Goal: Task Accomplishment & Management: Manage account settings

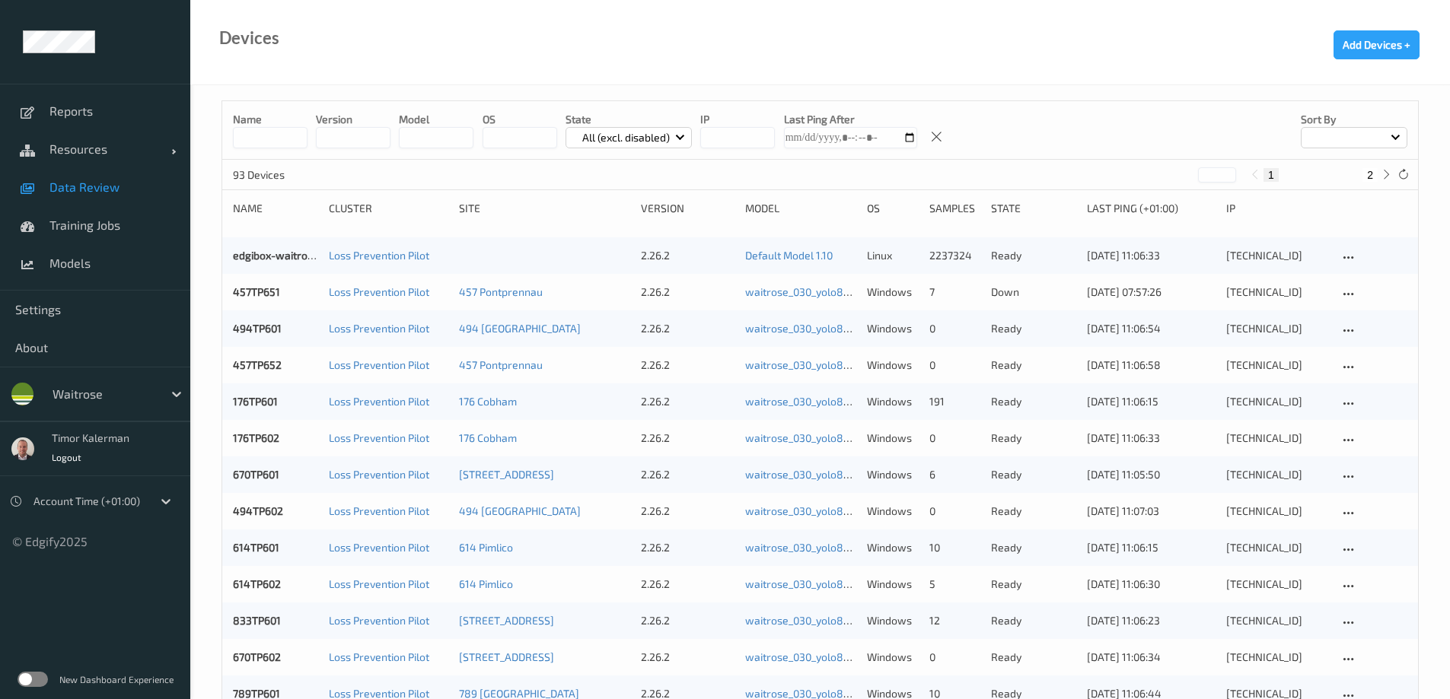
click at [111, 177] on link "Data Review" at bounding box center [95, 187] width 190 height 38
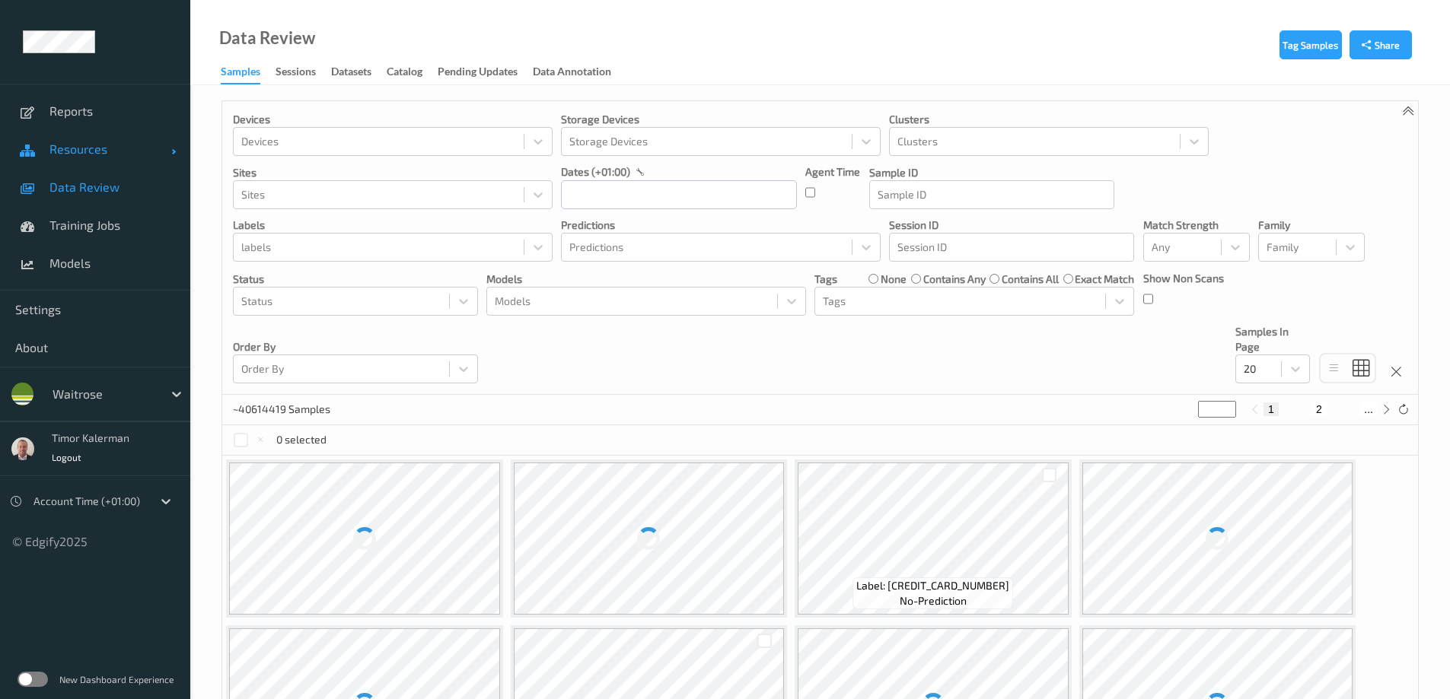
click at [87, 147] on span "Resources" at bounding box center [110, 149] width 122 height 15
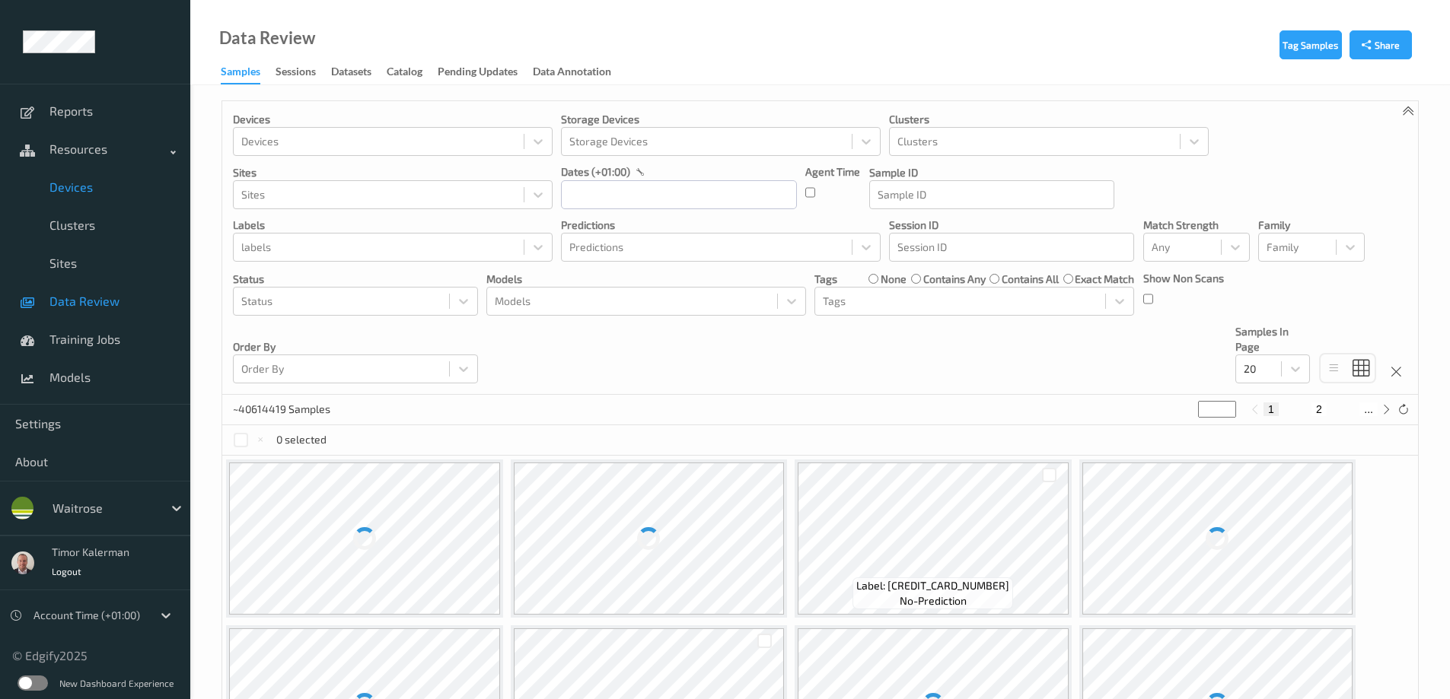
click at [90, 188] on span "Devices" at bounding box center [112, 187] width 126 height 15
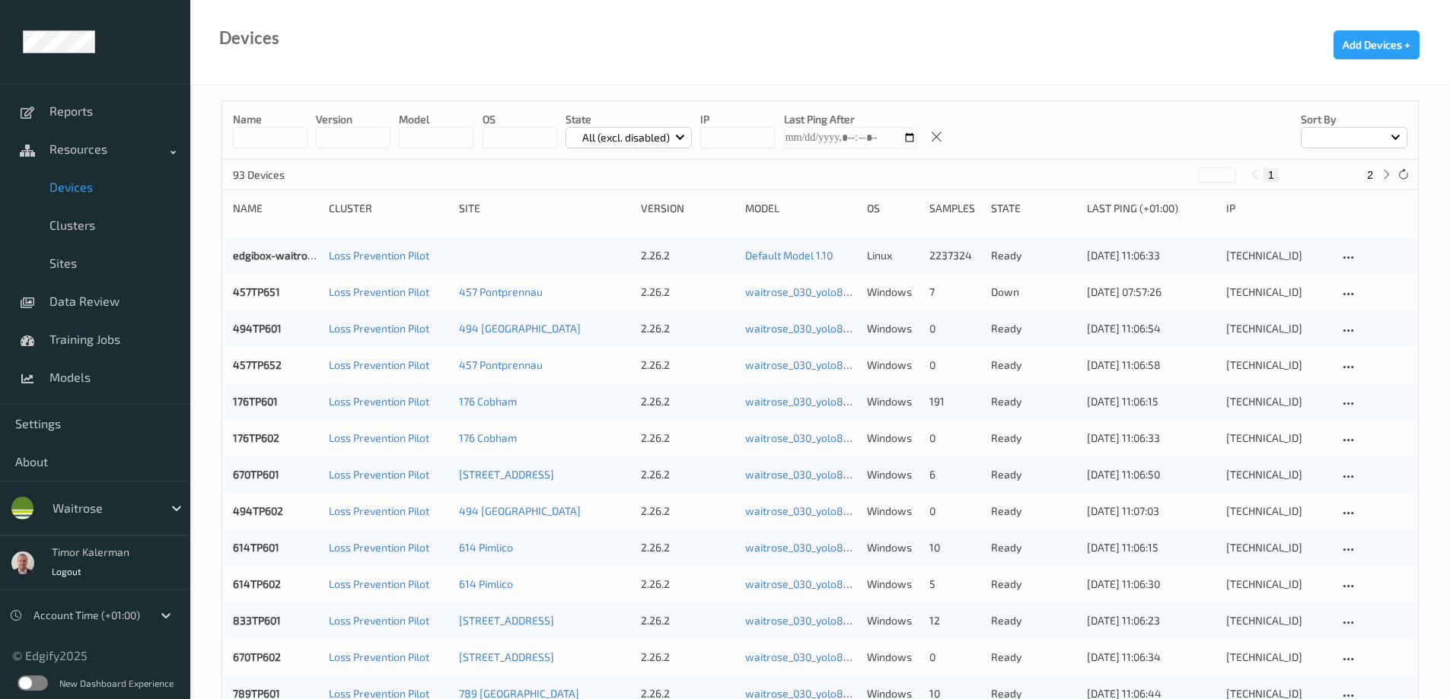
click at [279, 151] on div "Name version model OS State All (excl. disabled) IP Last Ping After Sort by" at bounding box center [819, 130] width 1195 height 59
click at [282, 144] on input at bounding box center [270, 137] width 75 height 21
paste input "********"
type input "********"
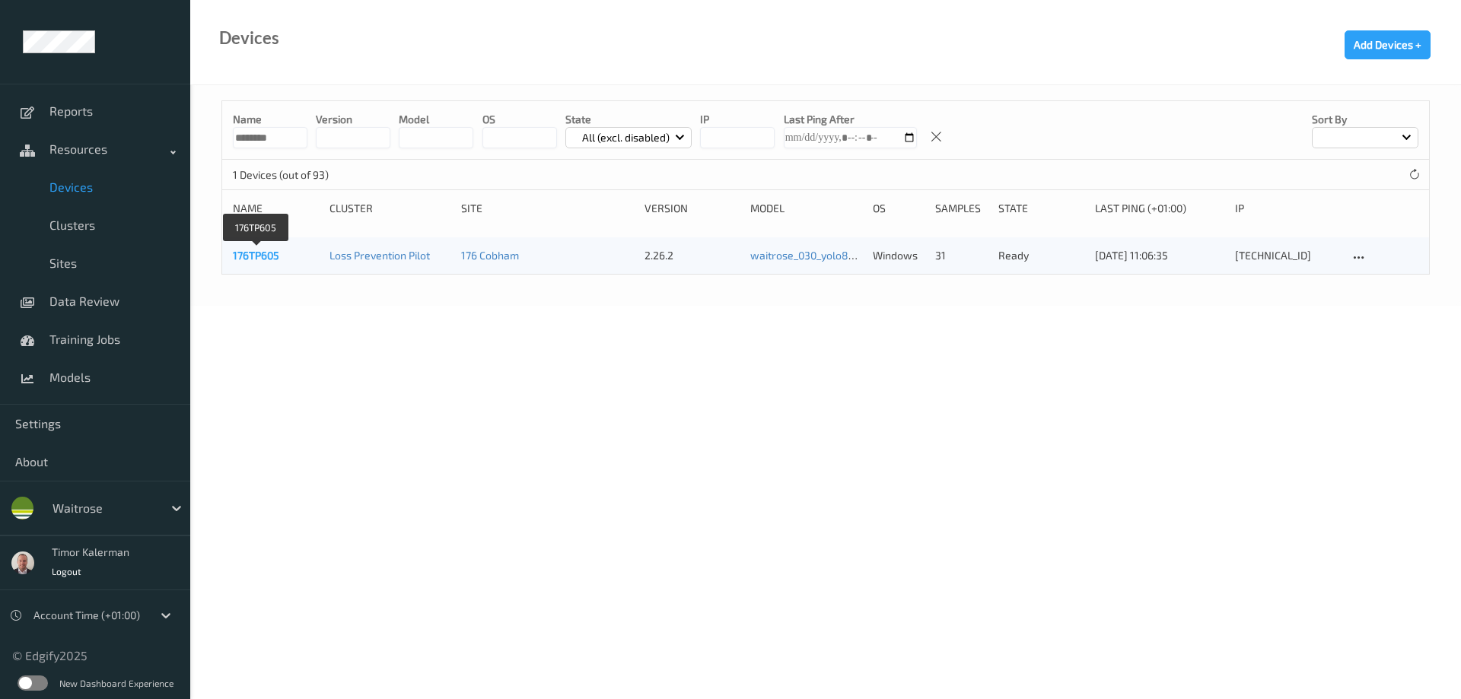
click at [253, 256] on link "176TP605" at bounding box center [256, 255] width 46 height 13
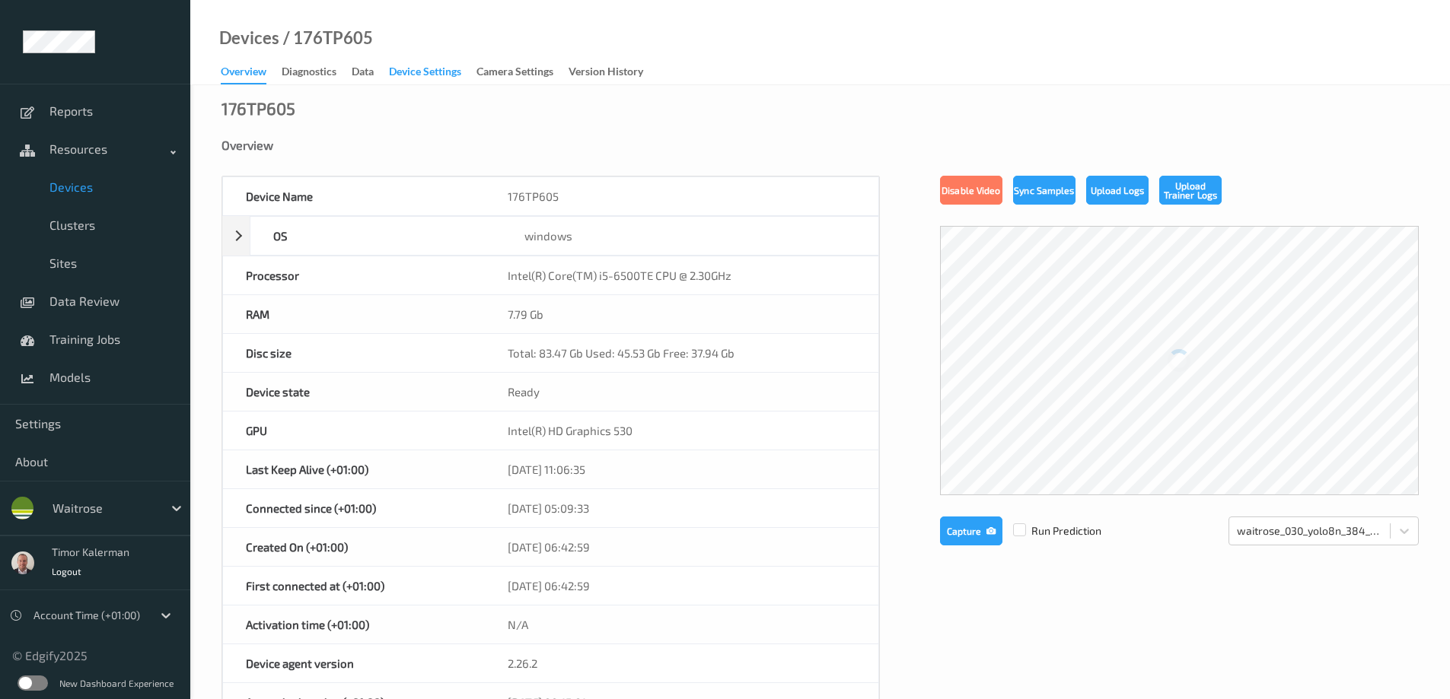
click at [439, 65] on div "Device Settings" at bounding box center [425, 73] width 72 height 19
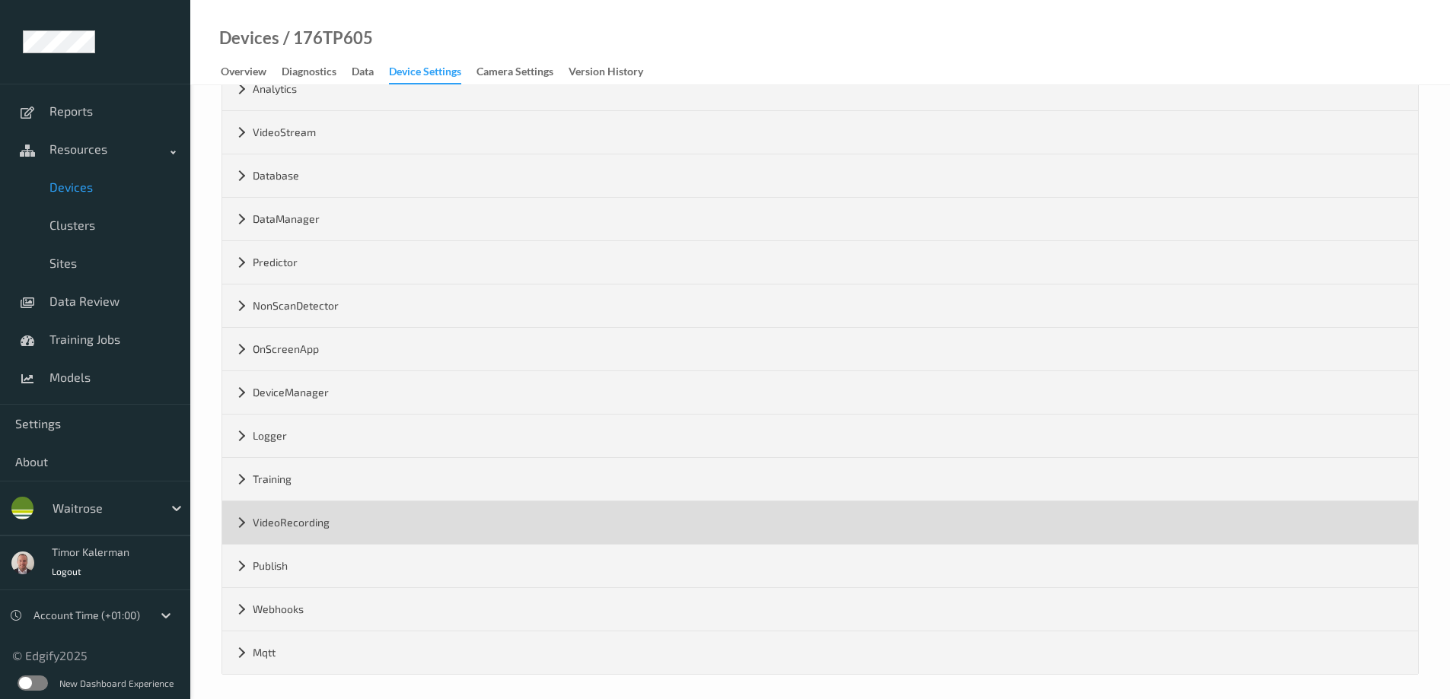
scroll to position [178, 0]
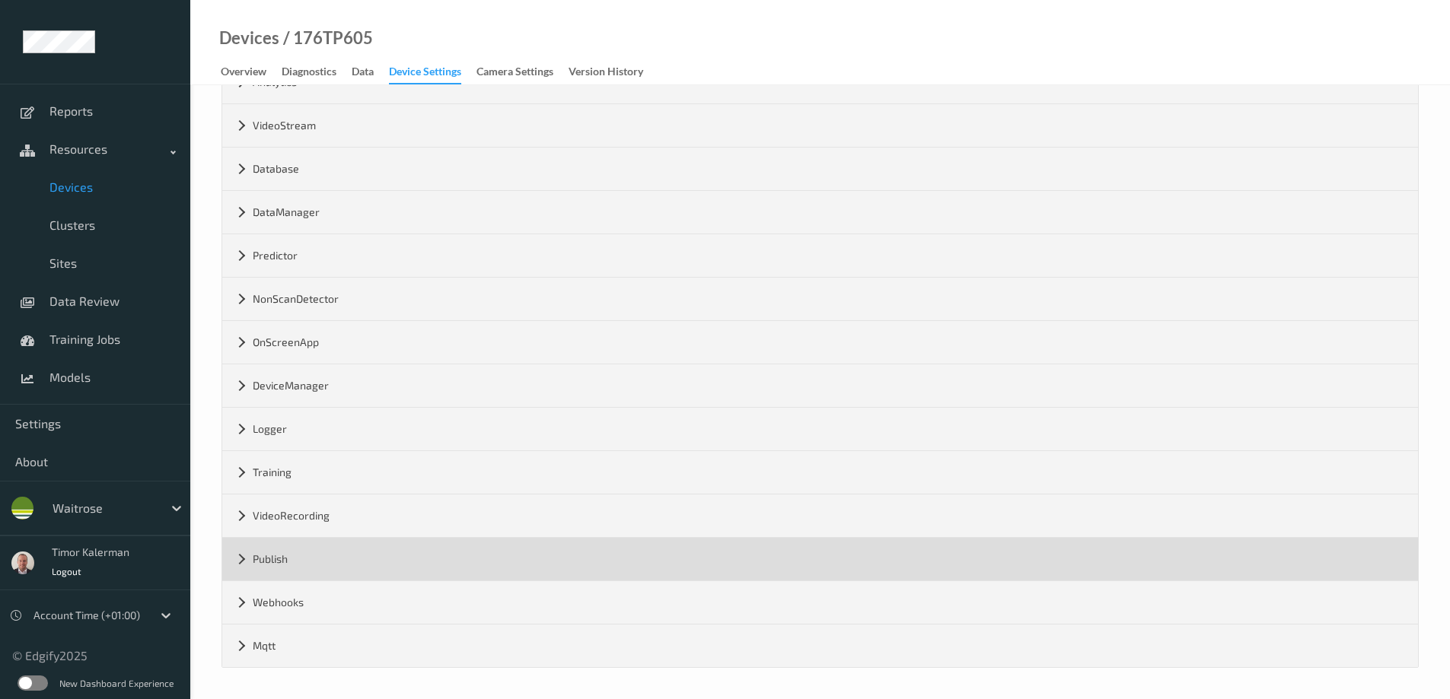
click at [312, 568] on div "Publish" at bounding box center [819, 559] width 1195 height 43
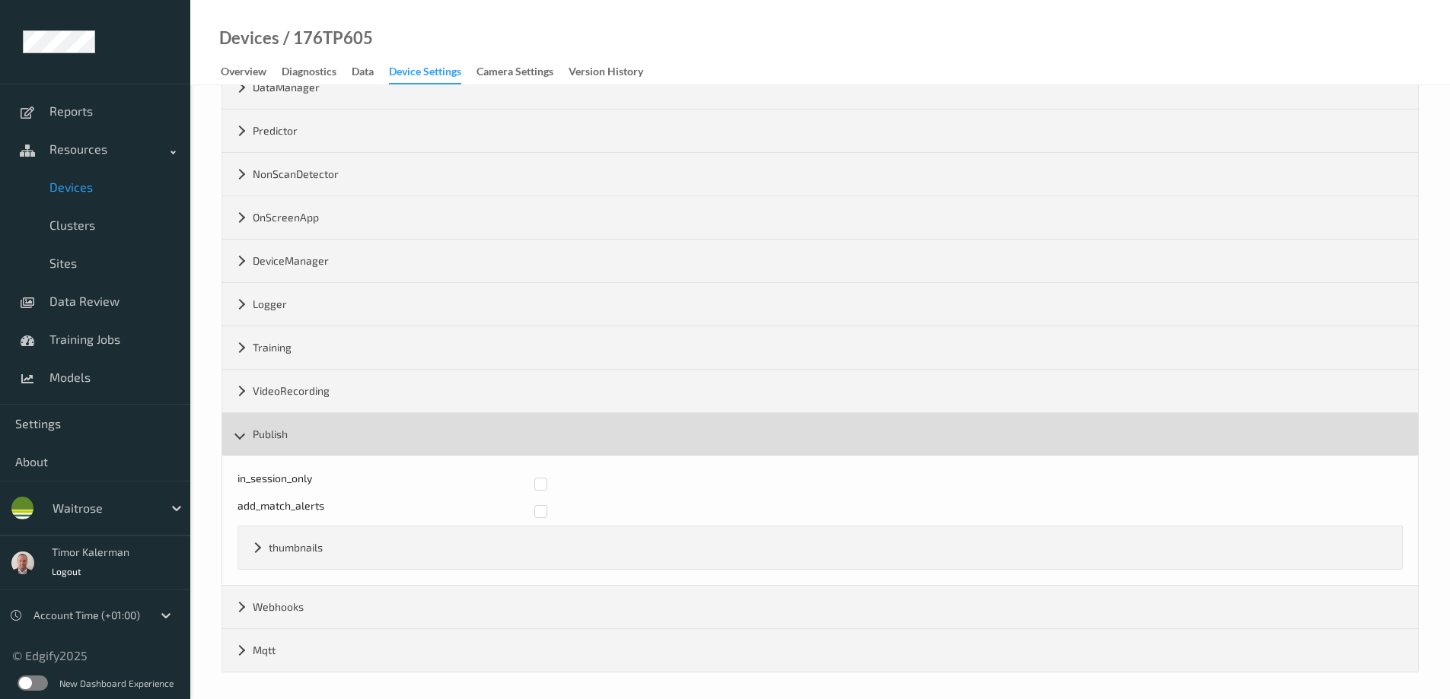
scroll to position [307, 0]
click at [298, 428] on div "Publish" at bounding box center [819, 430] width 1195 height 43
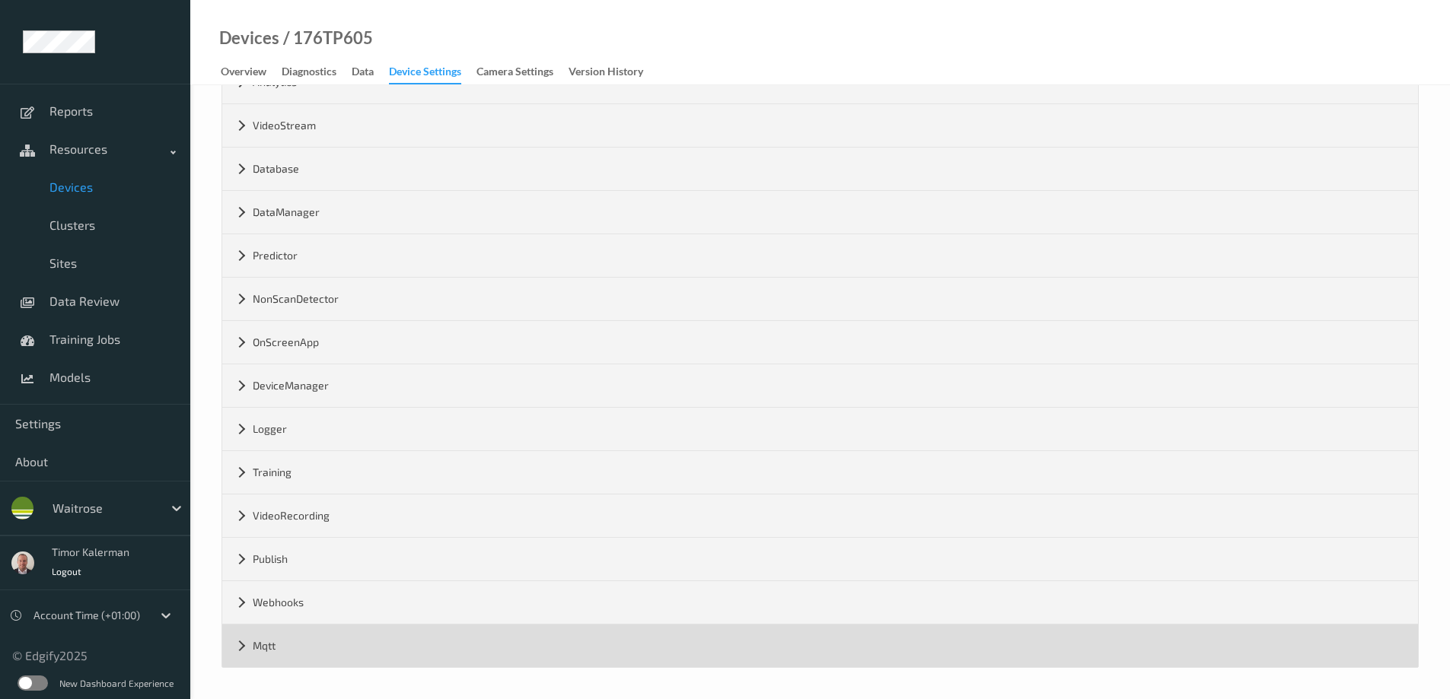
click at [294, 639] on div "Mqtt" at bounding box center [819, 646] width 1195 height 43
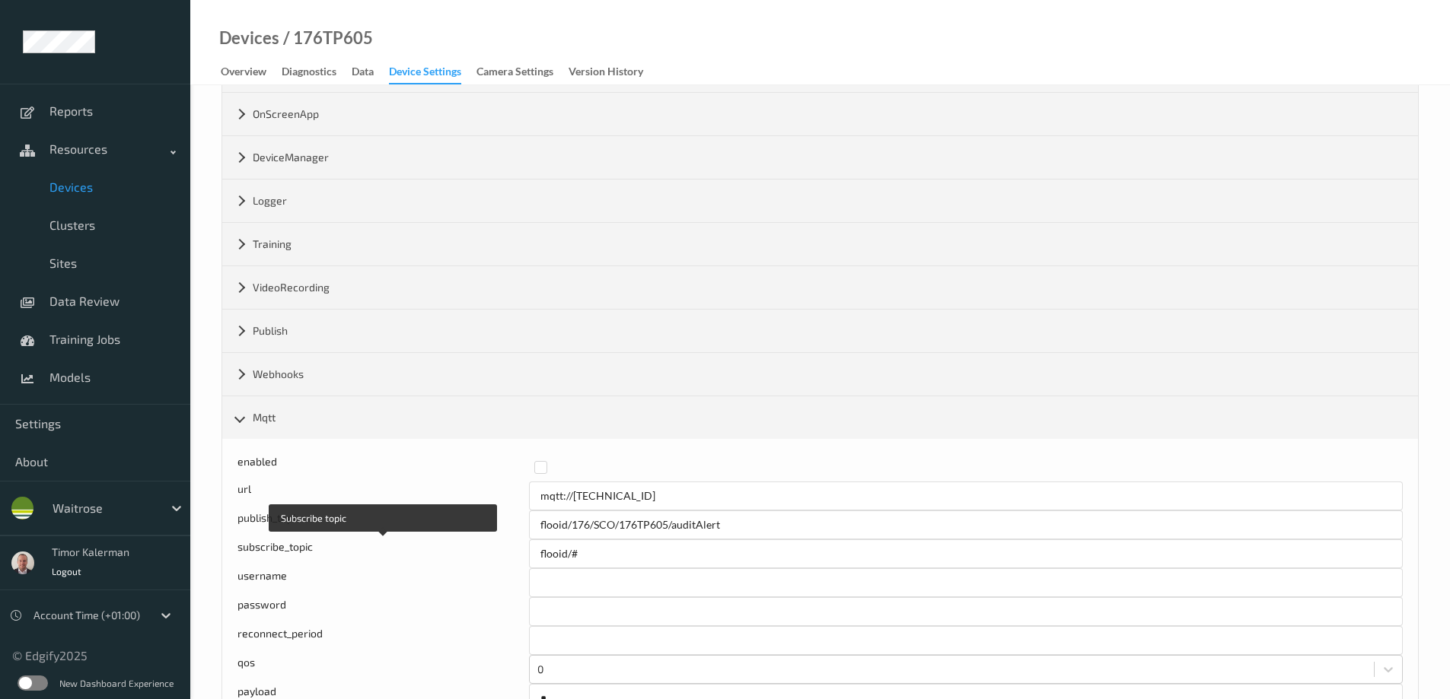
scroll to position [559, 0]
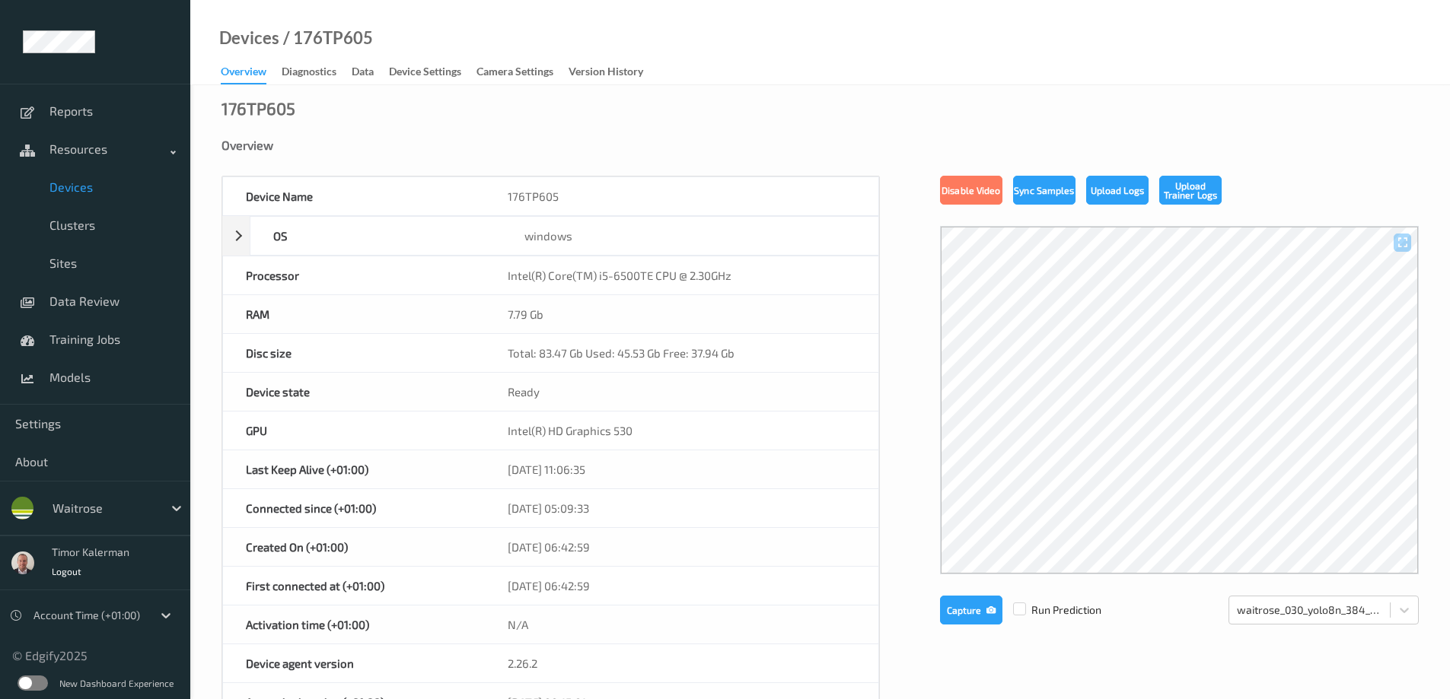
click at [87, 189] on span "Devices" at bounding box center [112, 187] width 126 height 15
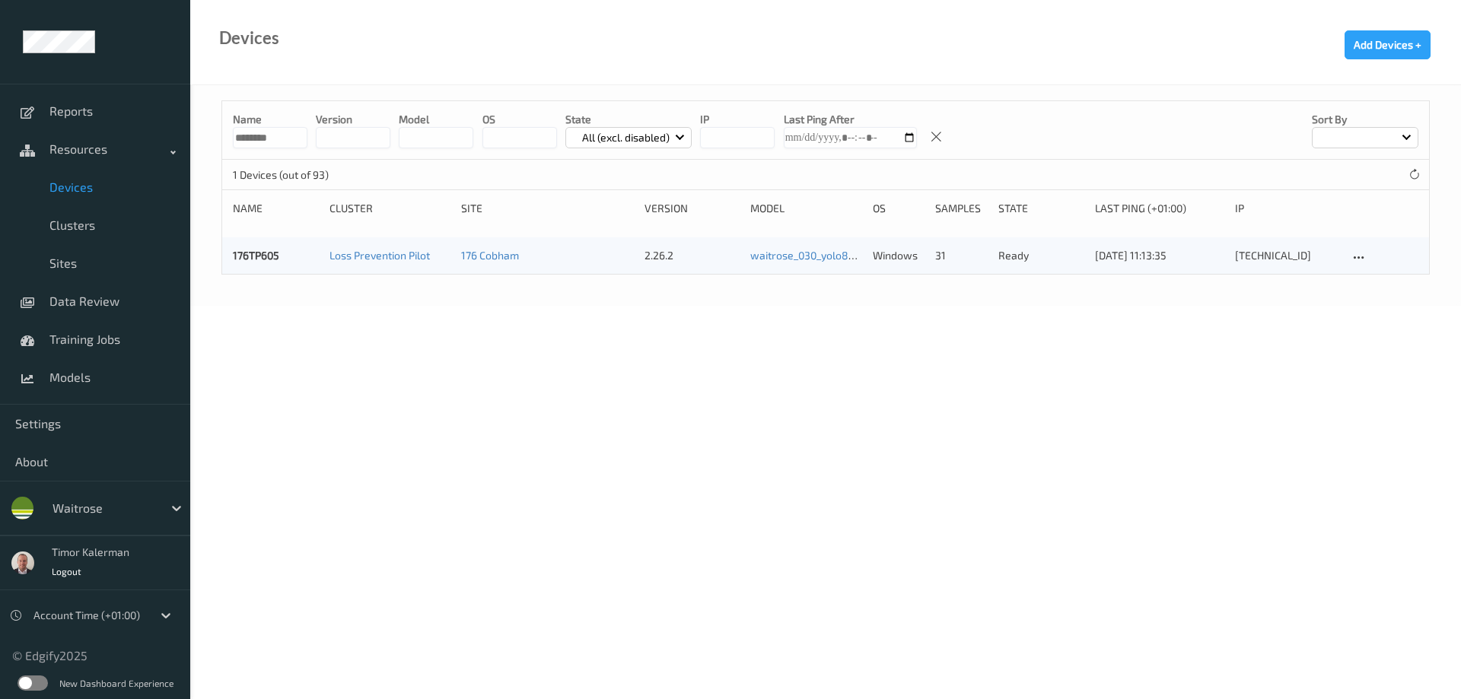
click at [259, 130] on input "********" at bounding box center [270, 137] width 75 height 21
click at [258, 130] on input "********" at bounding box center [270, 137] width 75 height 21
paste input
type input "********"
click at [249, 255] on link "833TP603" at bounding box center [257, 255] width 49 height 13
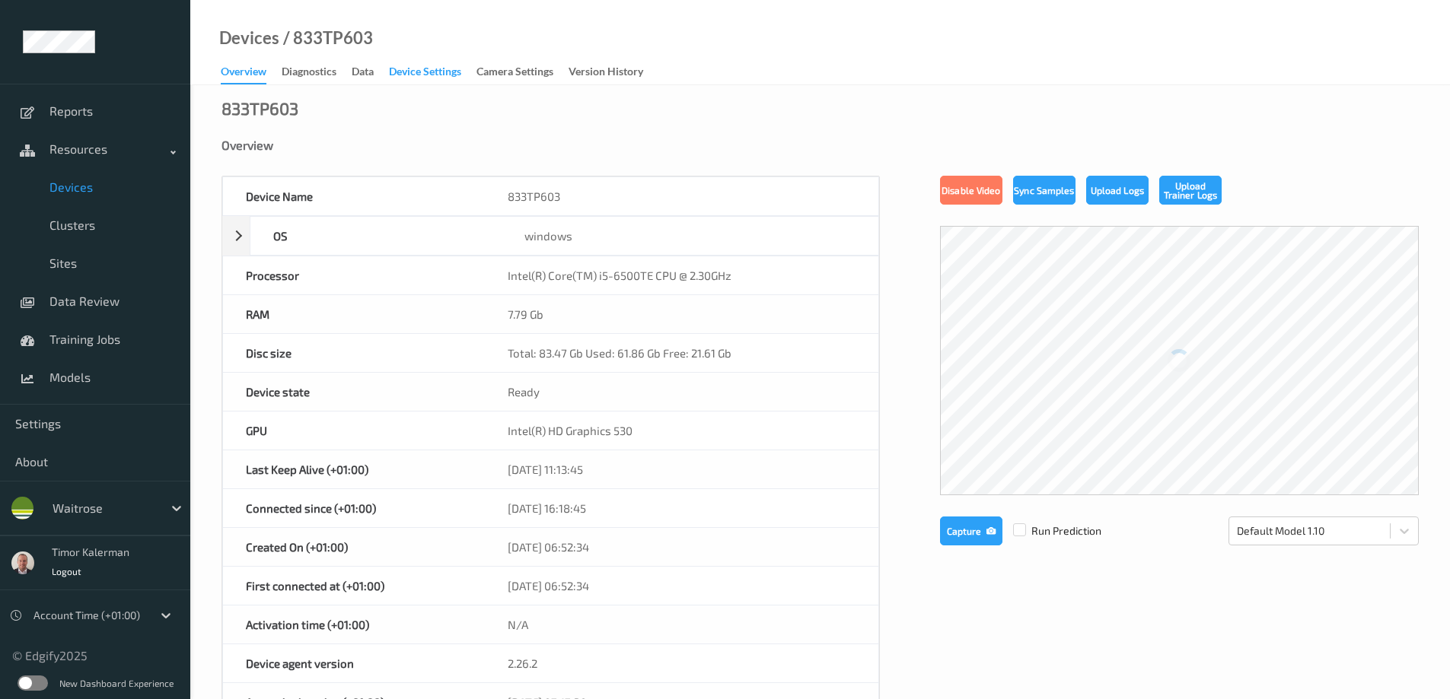
click at [435, 75] on div "Device Settings" at bounding box center [425, 73] width 72 height 19
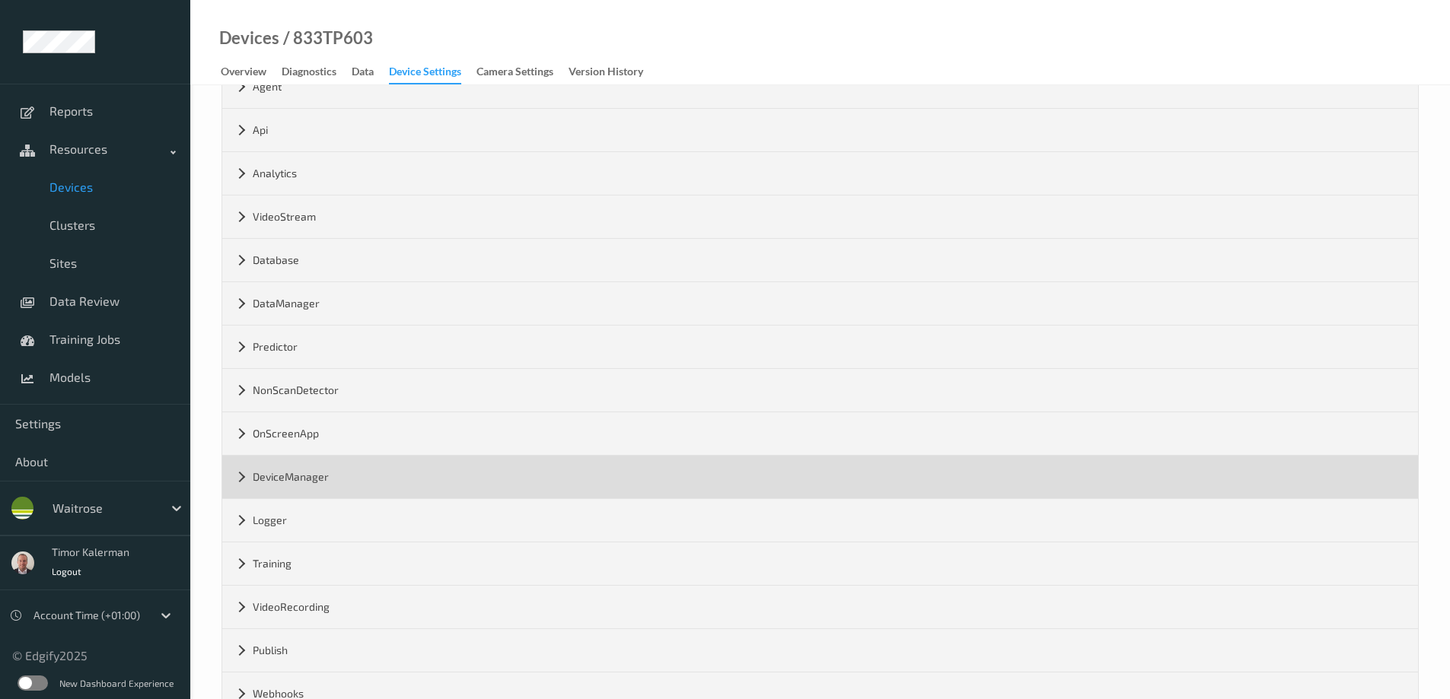
scroll to position [178, 0]
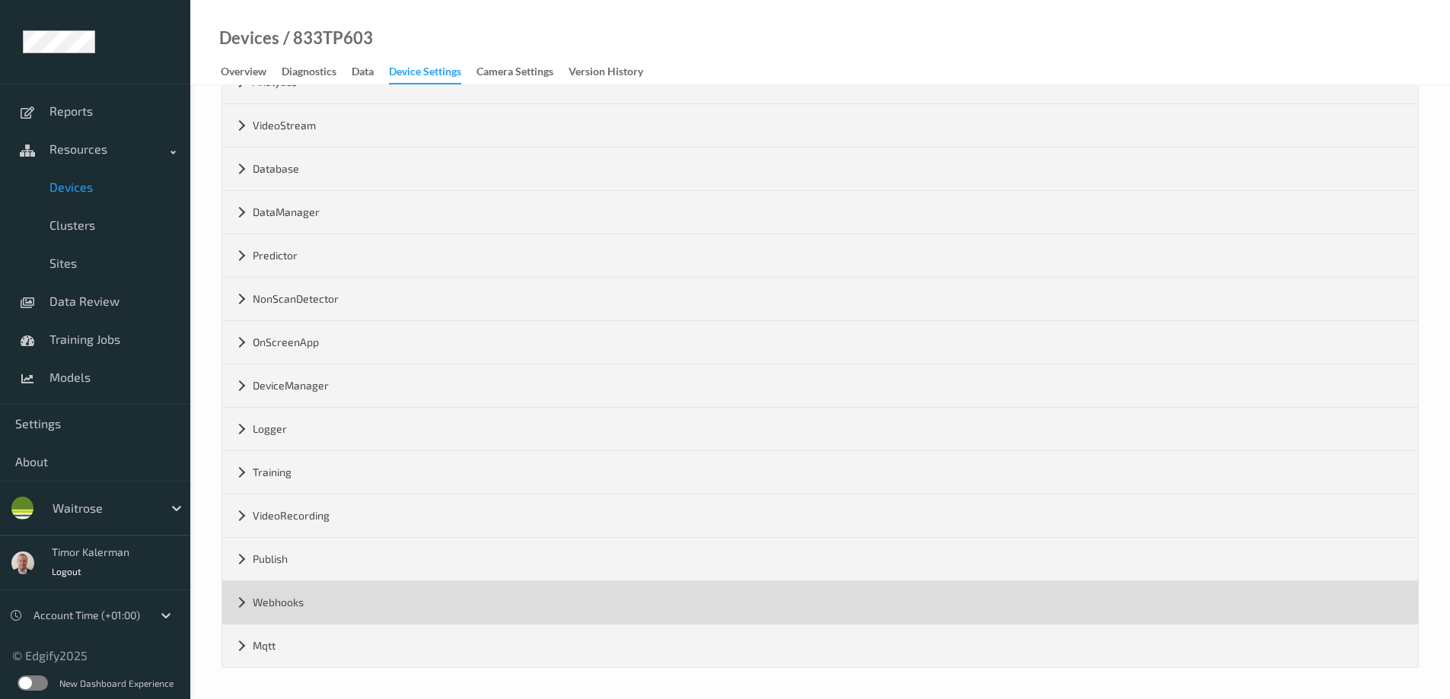
click at [314, 607] on div "Webhooks" at bounding box center [819, 602] width 1195 height 43
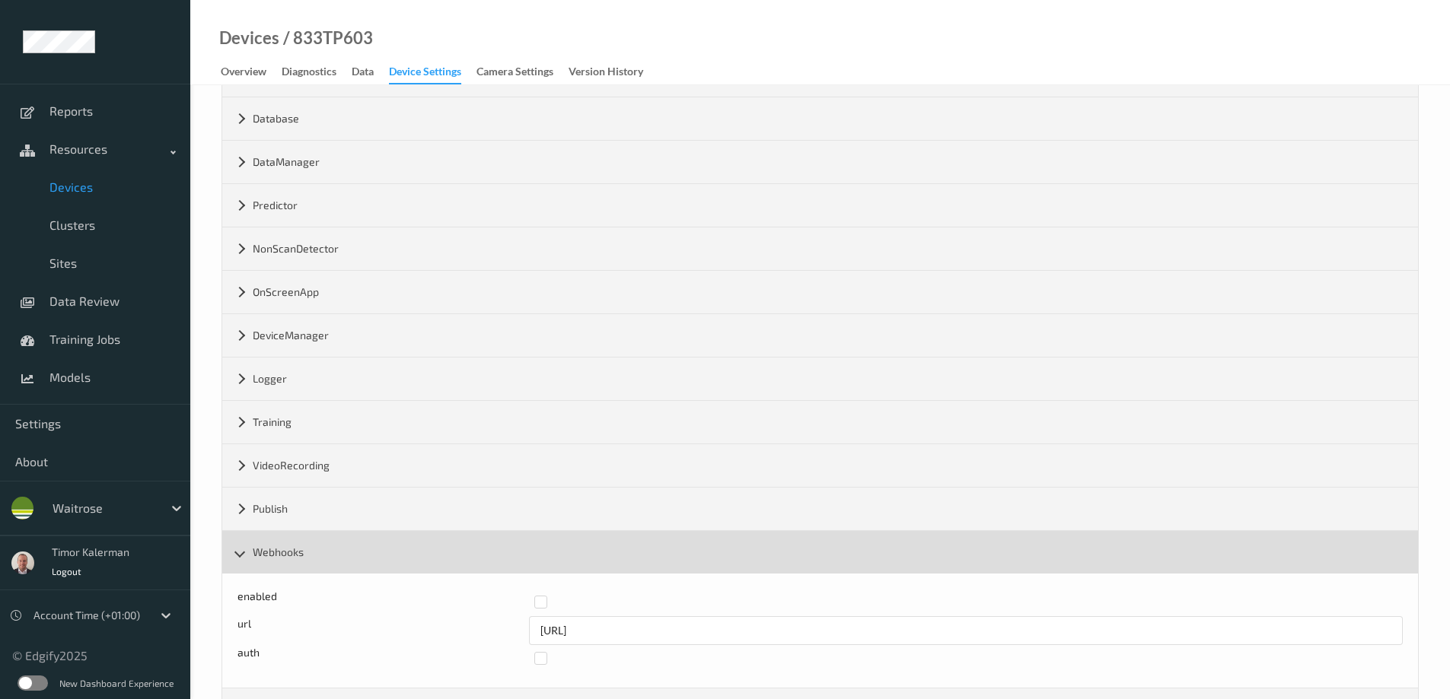
scroll to position [292, 0]
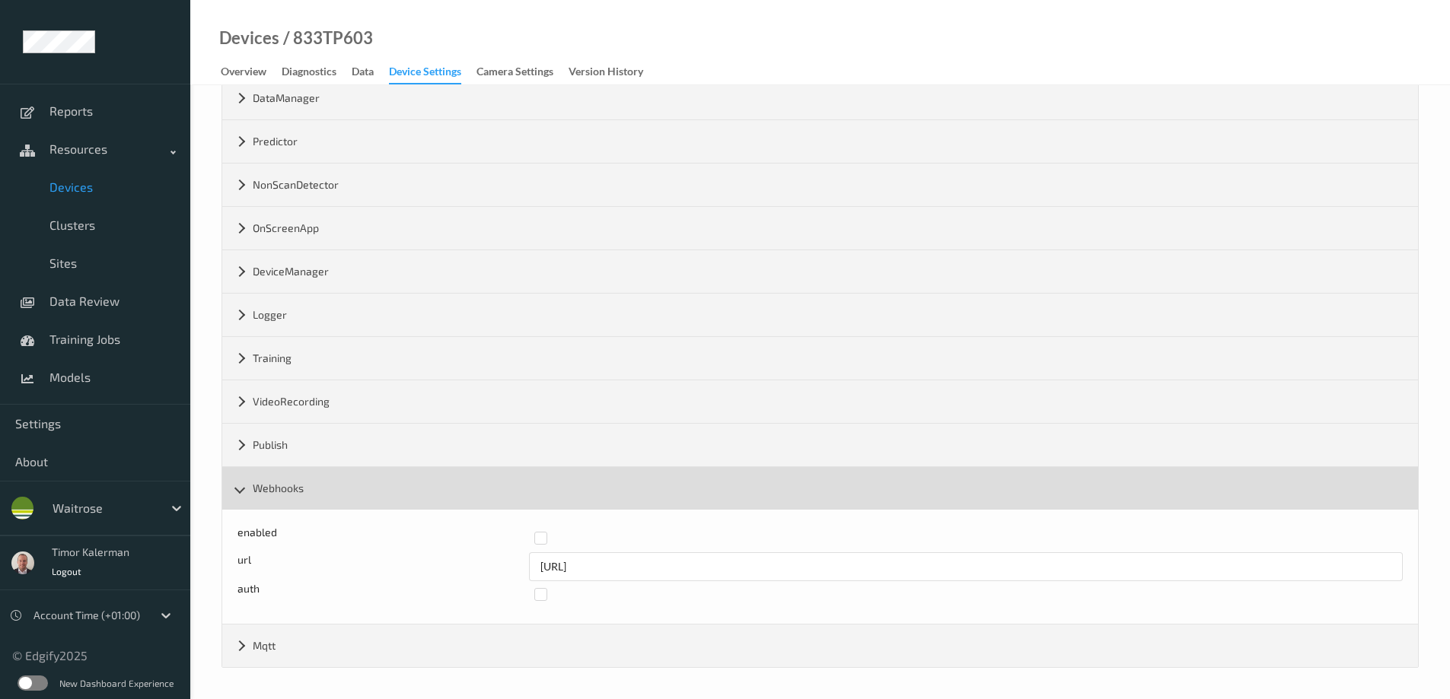
click at [233, 489] on div "Webhooks" at bounding box center [819, 488] width 1195 height 43
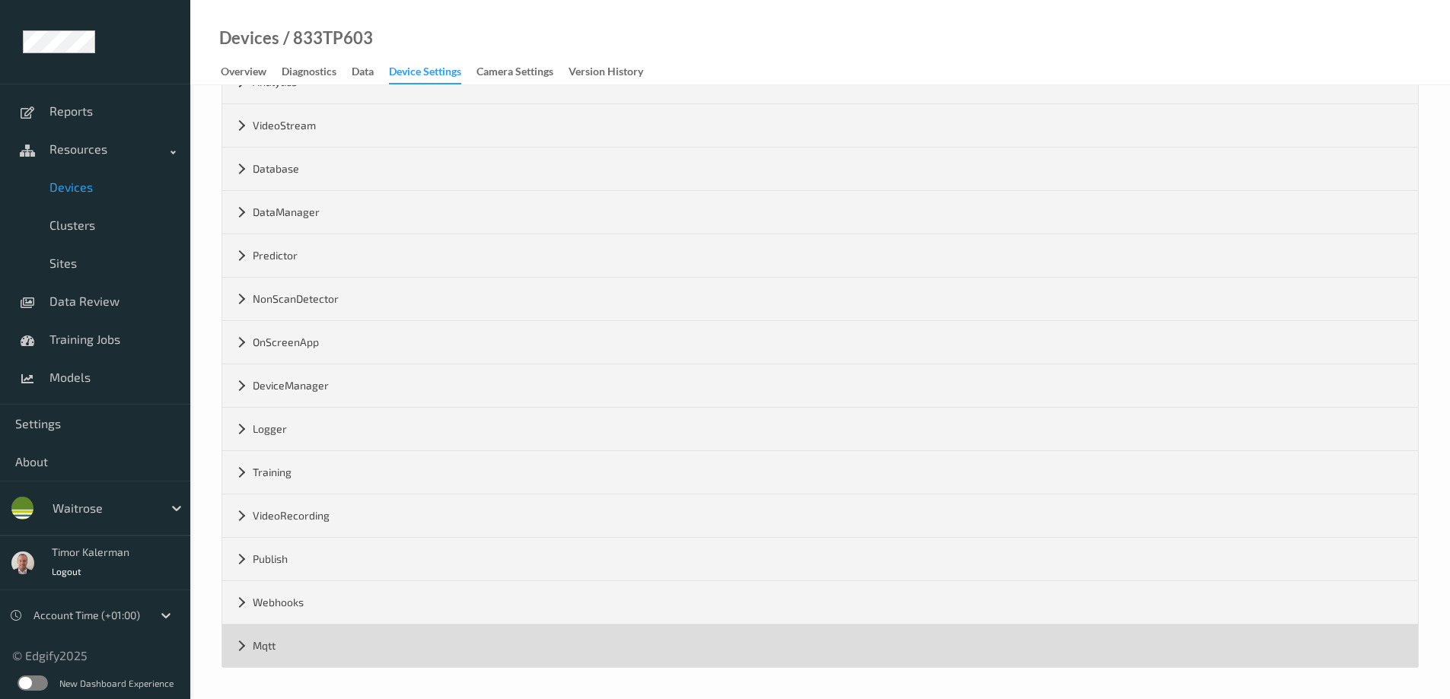
click at [238, 654] on div "Mqtt" at bounding box center [819, 646] width 1195 height 43
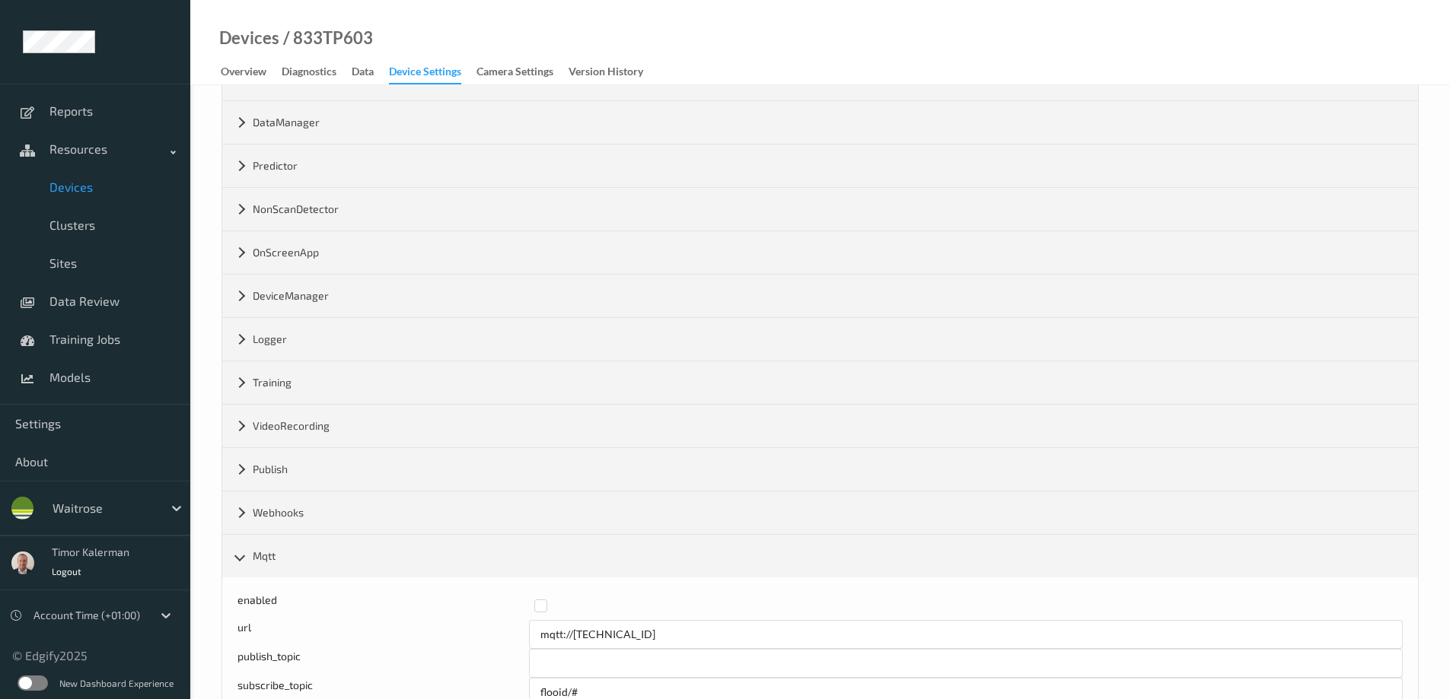
scroll to position [482, 0]
